Goal: Find specific page/section: Find specific page/section

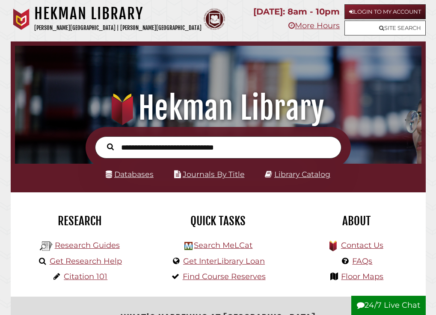
scroll to position [134, 402]
click at [368, 12] on link "Login to My Account" at bounding box center [385, 11] width 81 height 15
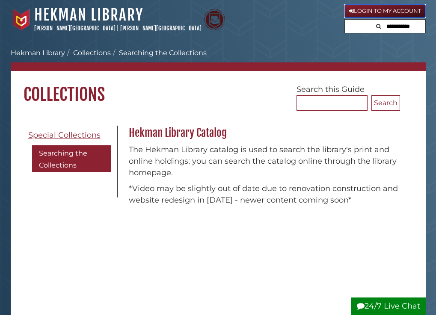
click at [379, 9] on link "Login to My Account" at bounding box center [385, 11] width 81 height 14
click at [366, 12] on link "Login to My Account" at bounding box center [385, 11] width 81 height 14
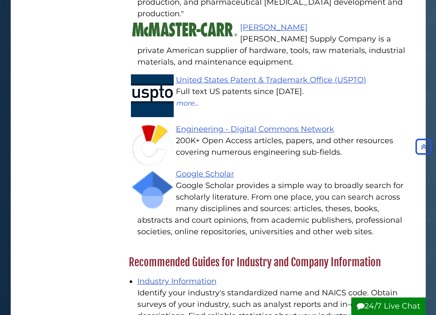
scroll to position [1883, 0]
